Goal: Task Accomplishment & Management: Use online tool/utility

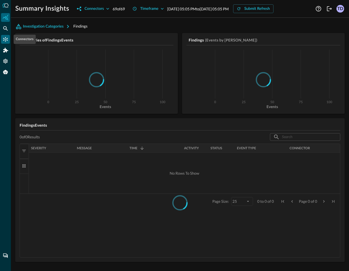
click at [7, 39] on icon "Connectors" at bounding box center [5, 39] width 5 height 5
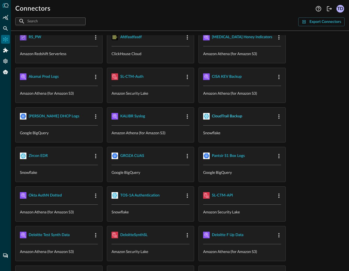
scroll to position [168, 0]
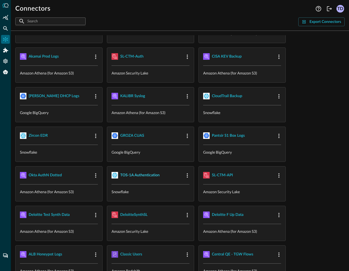
click at [150, 176] on div "TOS-1A Authentication" at bounding box center [139, 175] width 39 height 7
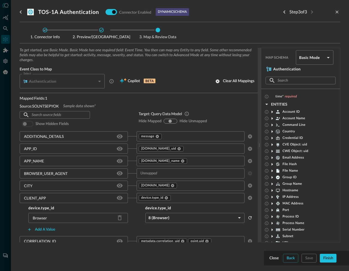
click at [24, 125] on span at bounding box center [27, 124] width 11 height 6
click at [27, 127] on span at bounding box center [28, 124] width 16 height 10
click at [26, 125] on span at bounding box center [27, 124] width 11 height 6
click at [27, 122] on span at bounding box center [27, 124] width 11 height 6
click at [70, 86] on div "Authentication" at bounding box center [64, 81] width 82 height 14
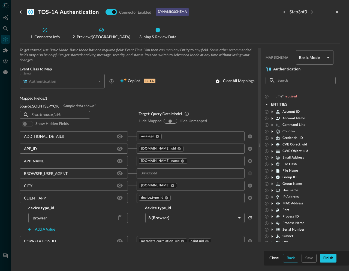
click at [70, 86] on div "Authentication" at bounding box center [64, 81] width 82 height 14
click at [57, 113] on input "text" at bounding box center [55, 115] width 46 height 10
click at [39, 124] on span "Show hidden fields" at bounding box center [51, 123] width 33 height 5
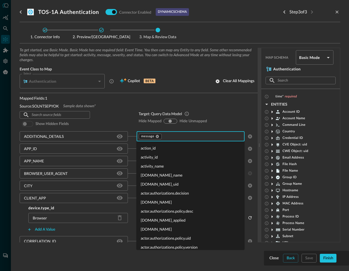
click at [189, 134] on input "text" at bounding box center [202, 136] width 80 height 7
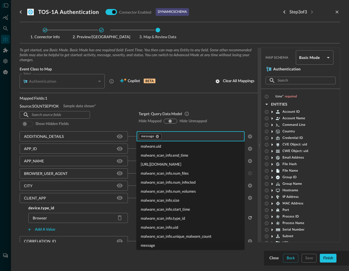
click at [117, 117] on div "​ ​ Show hidden fields" at bounding box center [75, 120] width 110 height 18
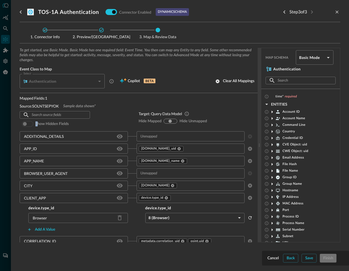
drag, startPoint x: 26, startPoint y: 124, endPoint x: 38, endPoint y: 124, distance: 12.5
click at [38, 124] on div "Show hidden fields" at bounding box center [44, 124] width 49 height 10
click at [171, 121] on input "show-all" at bounding box center [169, 120] width 3 height 3
click at [170, 121] on input "show-all" at bounding box center [169, 120] width 3 height 3
click at [312, 59] on body "Connectors Help Logout TD ​ ​ Export Connectors Cloud Infrastructure and Securi…" at bounding box center [174, 135] width 349 height 271
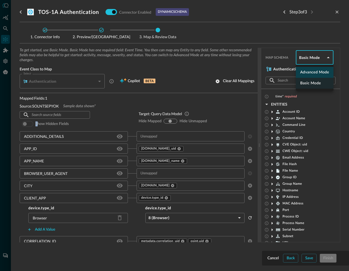
click at [310, 73] on li "Advanced Mode" at bounding box center [315, 72] width 38 height 11
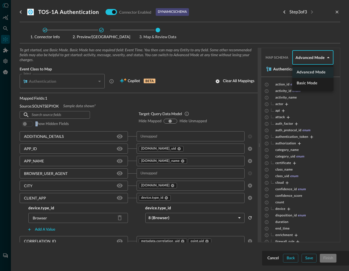
click at [313, 61] on body "Connectors Help Logout TD ​ ​ Export Connectors Cloud Infrastructure and Securi…" at bounding box center [174, 135] width 349 height 271
click at [305, 82] on li "Basic Mode" at bounding box center [312, 83] width 41 height 11
type input "basic"
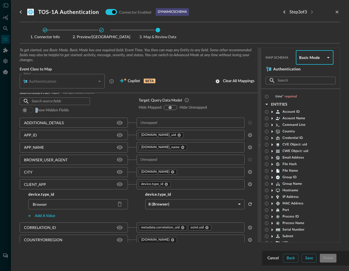
scroll to position [0, 0]
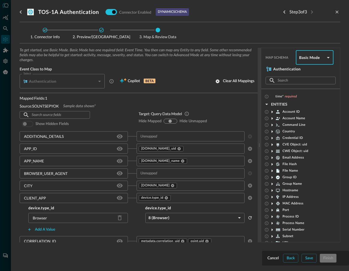
click at [52, 113] on input "text" at bounding box center [55, 115] width 46 height 10
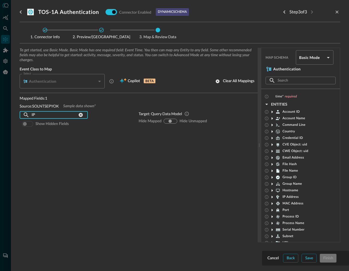
type input "I"
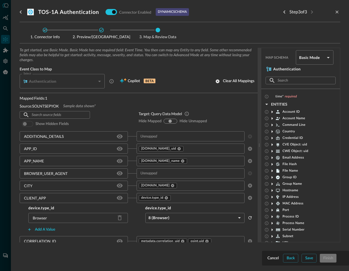
click at [31, 124] on span at bounding box center [27, 124] width 11 height 6
click at [337, 11] on icon "close-drawer" at bounding box center [337, 12] width 5 height 5
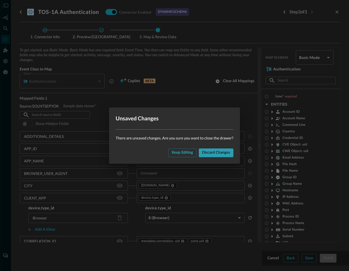
click at [210, 152] on div "Discard changes" at bounding box center [216, 152] width 28 height 7
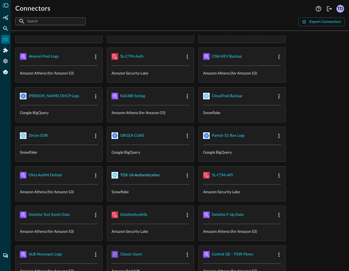
click at [141, 176] on div "TOS-1A Authentication" at bounding box center [139, 175] width 39 height 7
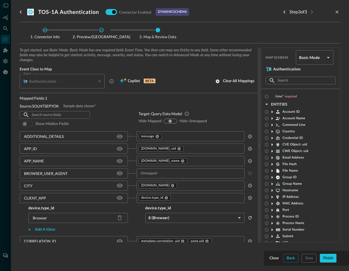
click at [26, 125] on span at bounding box center [27, 124] width 11 height 6
click at [27, 125] on span at bounding box center [27, 124] width 11 height 6
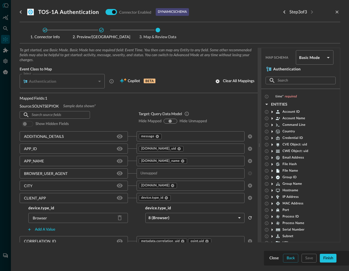
click at [27, 125] on span at bounding box center [27, 124] width 11 height 6
click at [49, 104] on p "Source: SOLNTSEPYOK" at bounding box center [39, 106] width 39 height 6
click at [81, 83] on div "Authentication" at bounding box center [59, 81] width 73 height 5
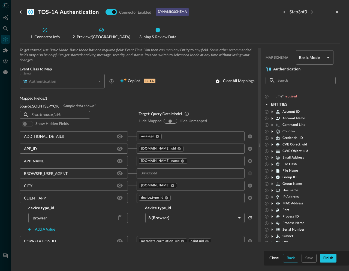
click at [101, 80] on div "Authentication" at bounding box center [64, 81] width 82 height 14
click at [339, 11] on icon "close-drawer" at bounding box center [337, 12] width 5 height 5
